Goal: Navigation & Orientation: Go to known website

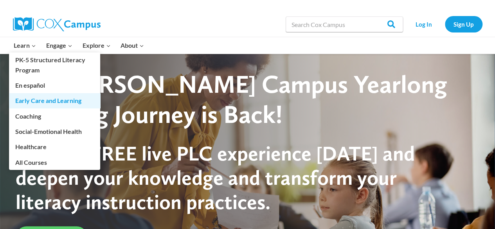
click at [50, 101] on link "Early Care and Learning" at bounding box center [54, 100] width 91 height 15
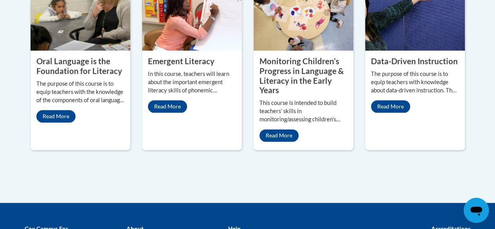
scroll to position [485, 0]
